Goal: Find specific page/section: Find specific page/section

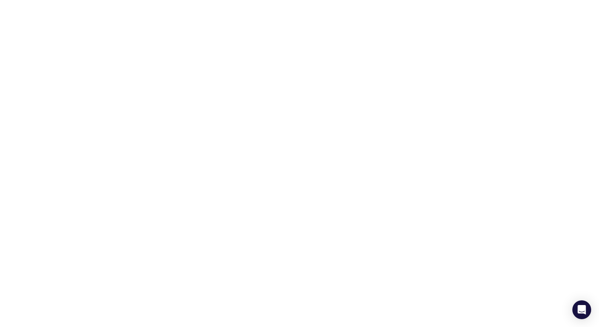
click at [338, 3] on html at bounding box center [299, 1] width 599 height 3
click at [326, 3] on html at bounding box center [299, 1] width 599 height 3
click at [459, 3] on html at bounding box center [299, 1] width 599 height 3
